Goal: Check status: Check status

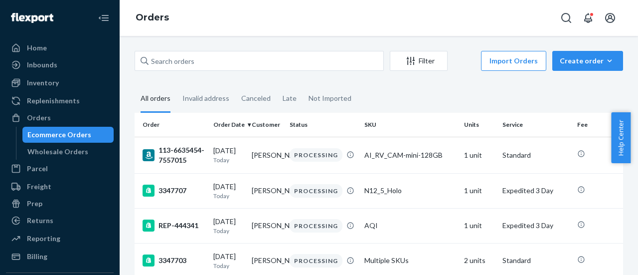
click at [201, 59] on input "text" at bounding box center [259, 61] width 249 height 20
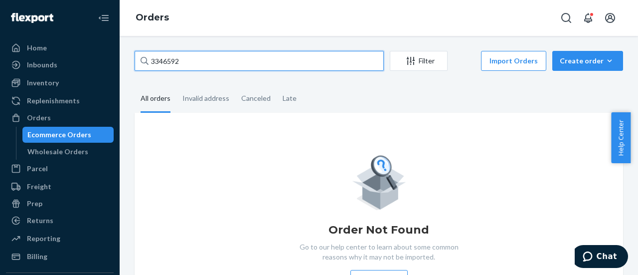
click at [184, 62] on input "3346592" at bounding box center [259, 61] width 249 height 20
paste input "[PERSON_NAME]"
type input "[PERSON_NAME]"
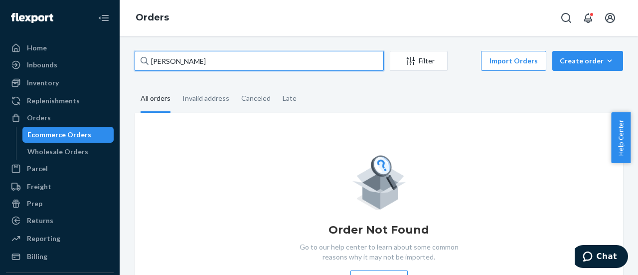
click at [177, 61] on input "[PERSON_NAME]" at bounding box center [259, 61] width 249 height 20
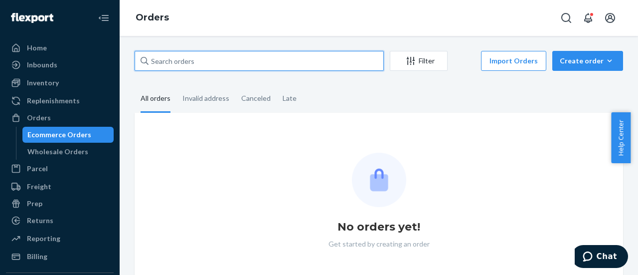
click at [178, 61] on input "text" at bounding box center [259, 61] width 249 height 20
paste input "[PERSON_NAME]"
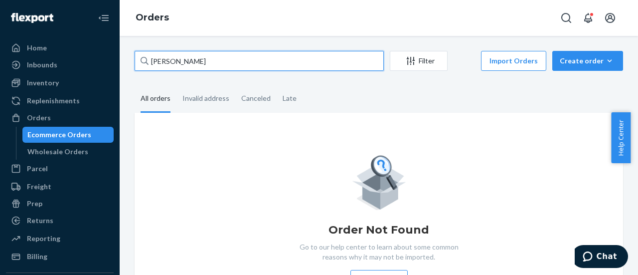
click at [202, 58] on input "[PERSON_NAME]" at bounding box center [259, 61] width 249 height 20
paste input "[EMAIL_ADDRESS][DOMAIN_NAME]"
type input "[EMAIL_ADDRESS][DOMAIN_NAME]"
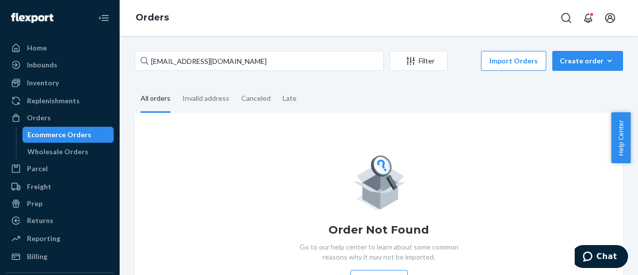
click at [40, 138] on div "Ecommerce Orders" at bounding box center [59, 135] width 64 height 10
click at [52, 134] on div "Ecommerce Orders" at bounding box center [59, 135] width 64 height 10
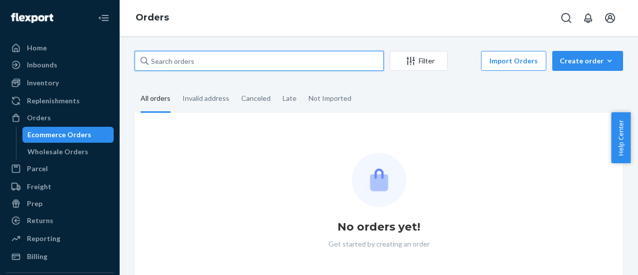
click at [185, 60] on input "text" at bounding box center [259, 61] width 249 height 20
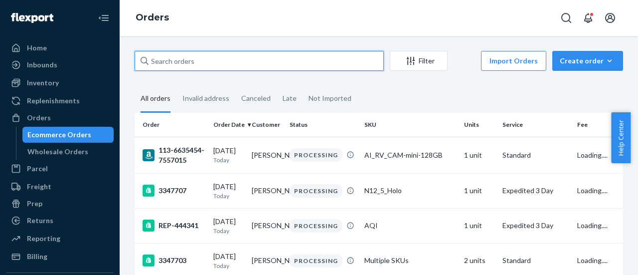
paste input "[EMAIL_ADDRESS][DOMAIN_NAME]"
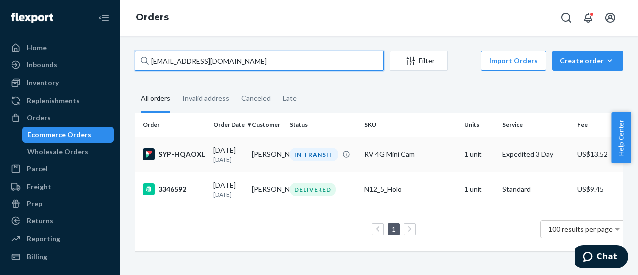
type input "[EMAIL_ADDRESS][DOMAIN_NAME]"
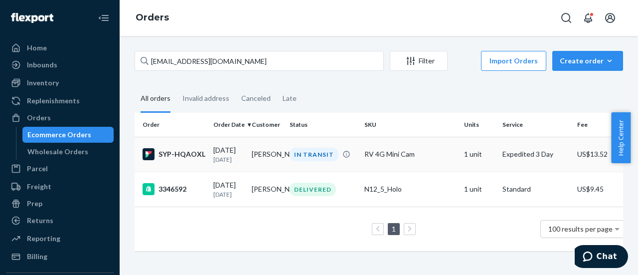
click at [184, 153] on div "SYP-HQAOXL" at bounding box center [174, 154] width 63 height 12
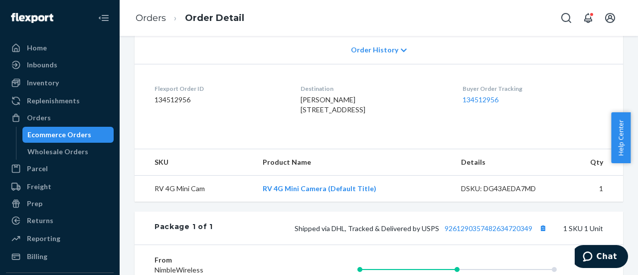
scroll to position [199, 0]
